Goal: Subscribe to service/newsletter

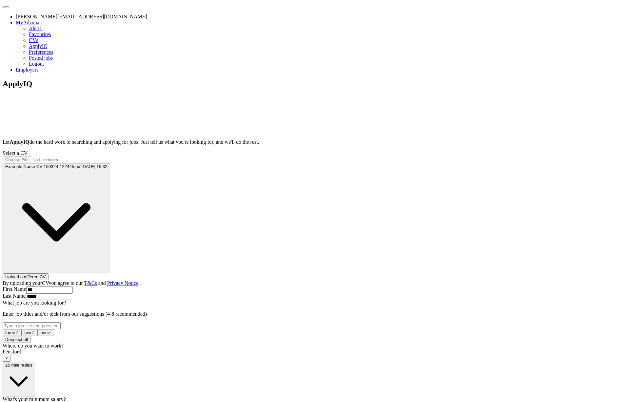
click at [446, 109] on div "ApplyIQ Let ApplyIQ do the hard work of searching and applying for jobs. Just t…" at bounding box center [315, 250] width 625 height 342
